Goal: Task Accomplishment & Management: Use online tool/utility

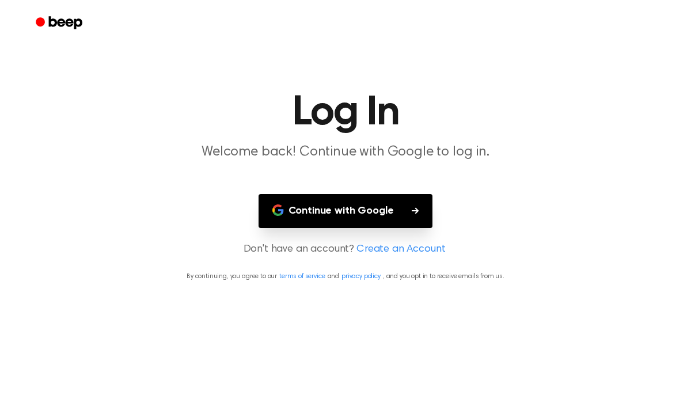
click at [335, 206] on button "Continue with Google" at bounding box center [346, 211] width 175 height 34
click at [322, 225] on button "Continue with Google" at bounding box center [346, 211] width 175 height 34
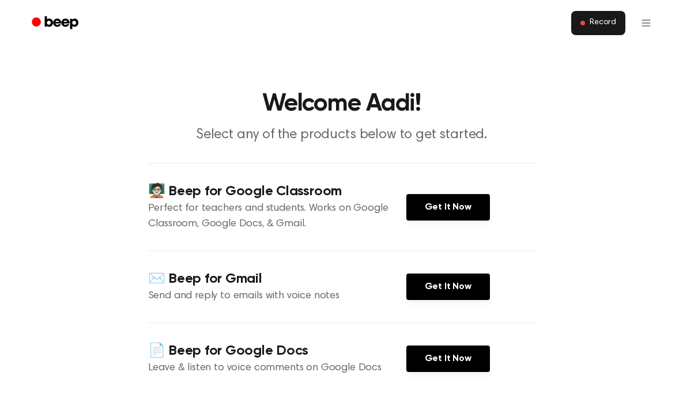
click at [606, 17] on button "Record" at bounding box center [598, 23] width 54 height 24
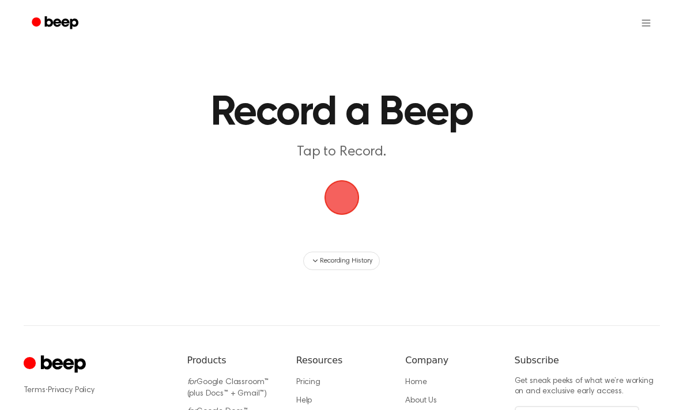
click at [330, 198] on span "button" at bounding box center [341, 197] width 65 height 65
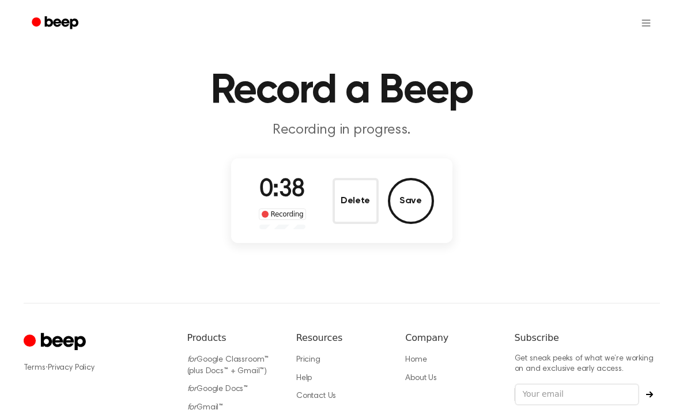
scroll to position [32, 0]
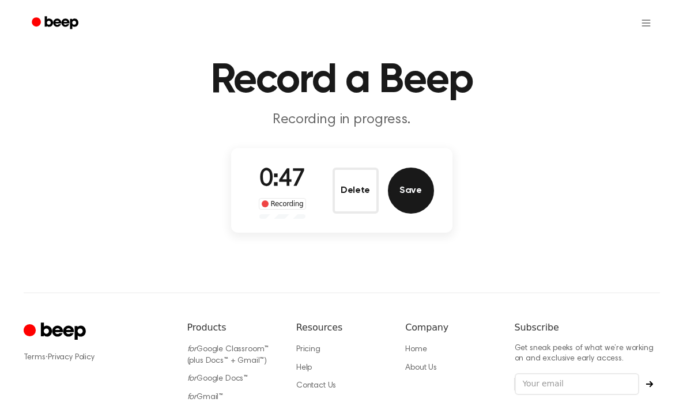
click at [407, 189] on button "Save" at bounding box center [411, 191] width 46 height 46
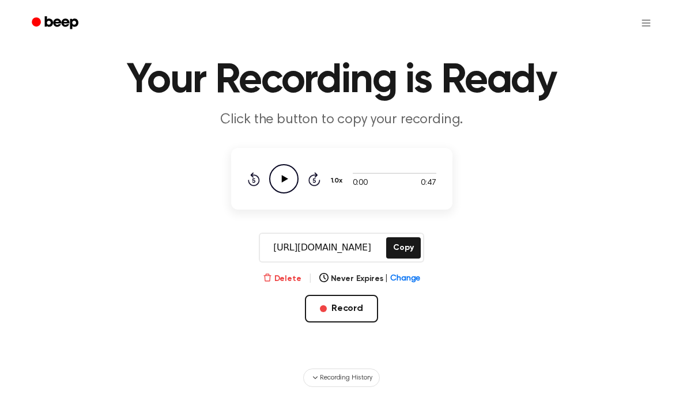
click at [294, 277] on button "Delete" at bounding box center [282, 279] width 39 height 12
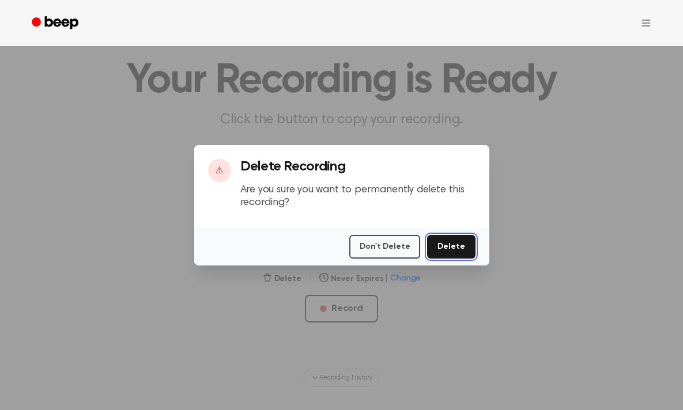
click at [456, 248] on button "Delete" at bounding box center [451, 247] width 48 height 24
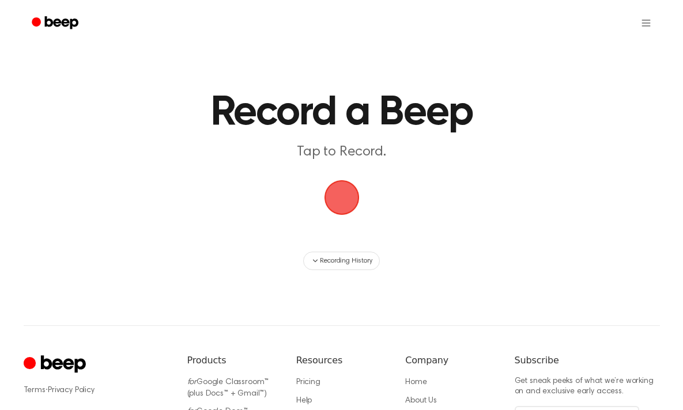
click at [351, 199] on span "button" at bounding box center [341, 197] width 37 height 37
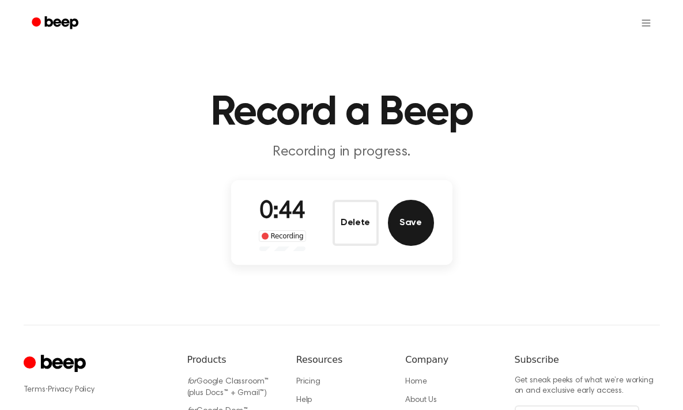
click at [408, 217] on button "Save" at bounding box center [411, 223] width 46 height 46
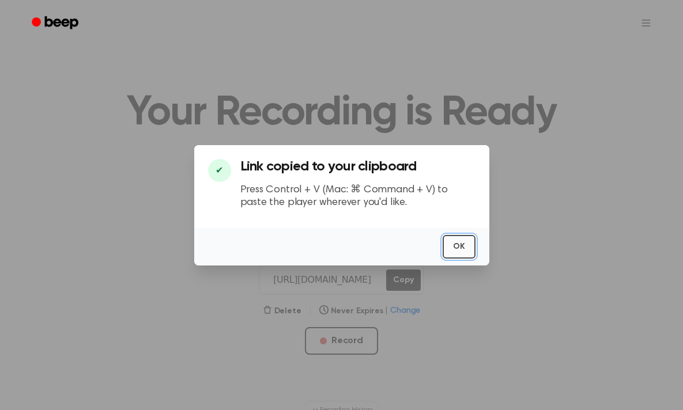
click at [459, 244] on button "OK" at bounding box center [458, 247] width 33 height 24
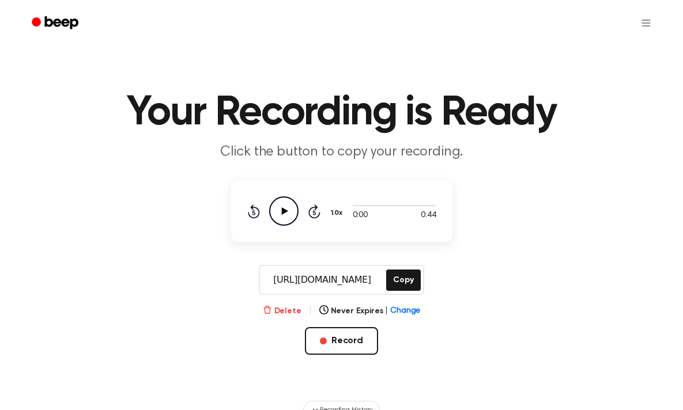
click at [271, 309] on icon "button" at bounding box center [267, 309] width 9 height 9
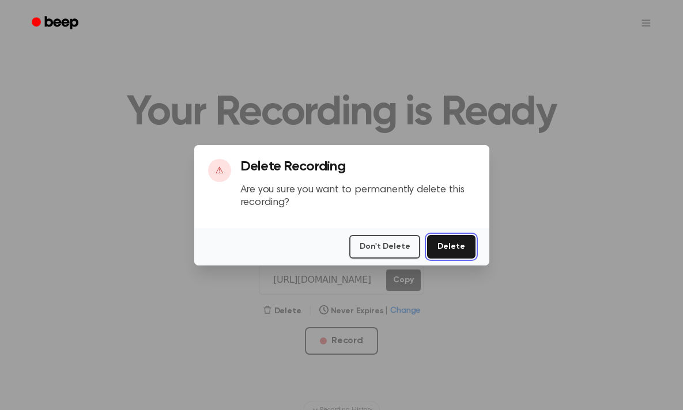
click at [458, 247] on button "Delete" at bounding box center [451, 247] width 48 height 24
